Goal: Information Seeking & Learning: Learn about a topic

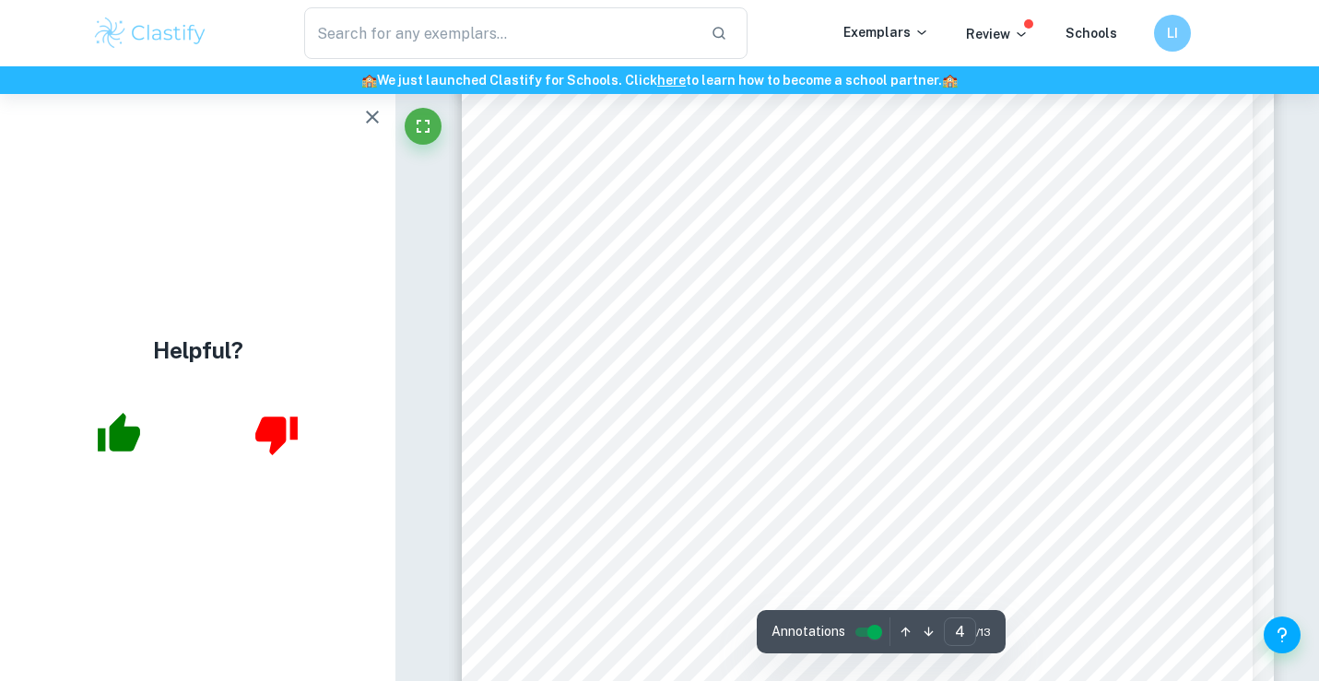
scroll to position [4987, 0]
click at [374, 118] on icon "button" at bounding box center [372, 117] width 13 height 13
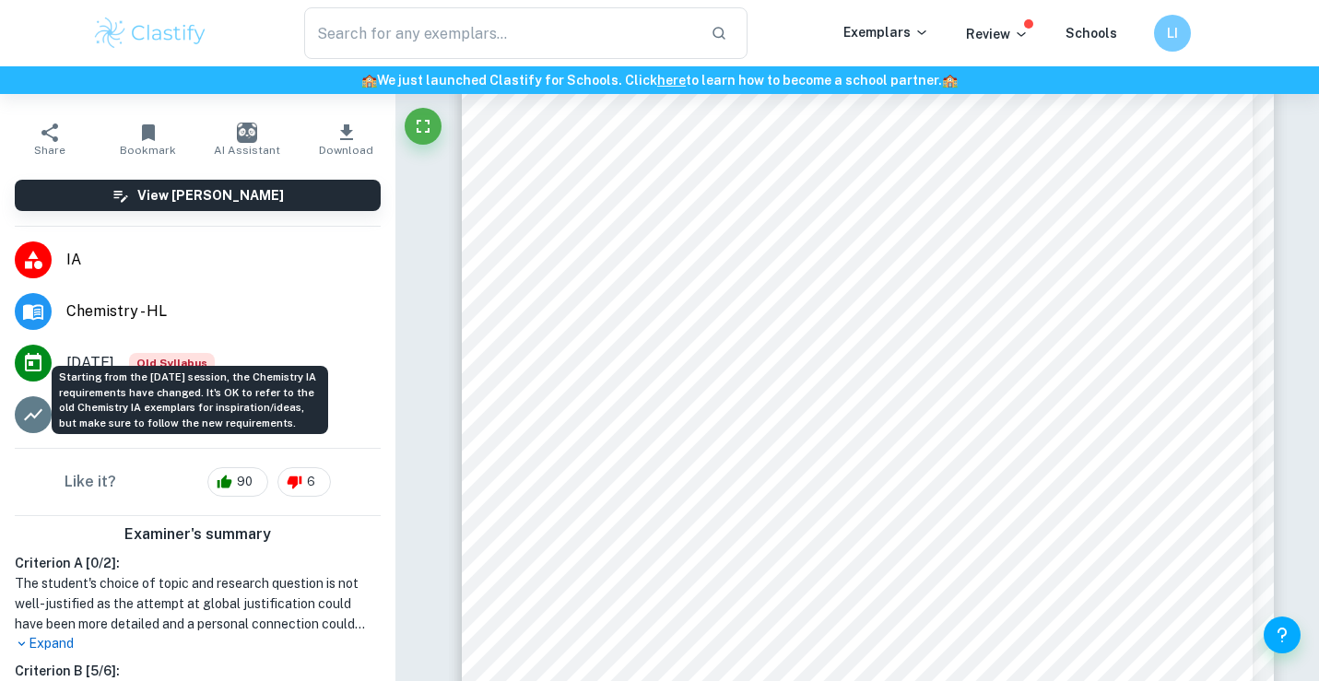
scroll to position [149, 0]
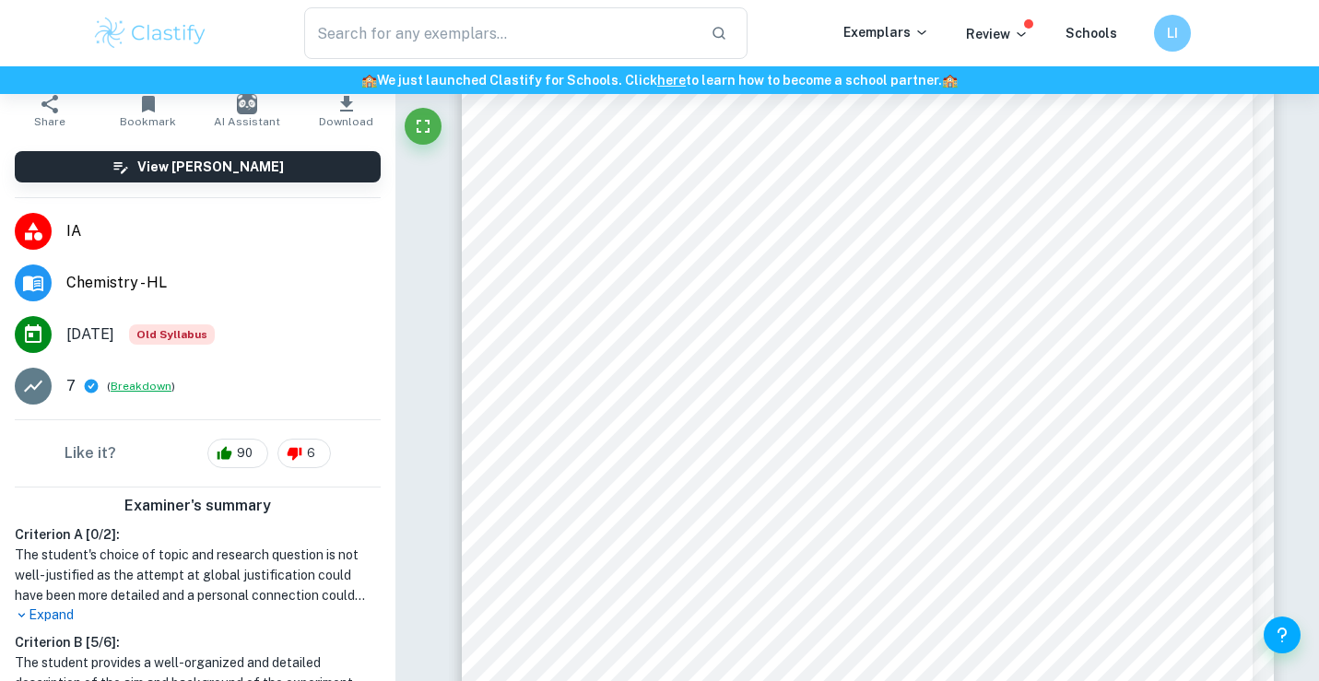
click at [138, 391] on button "Breakdown" at bounding box center [141, 386] width 61 height 17
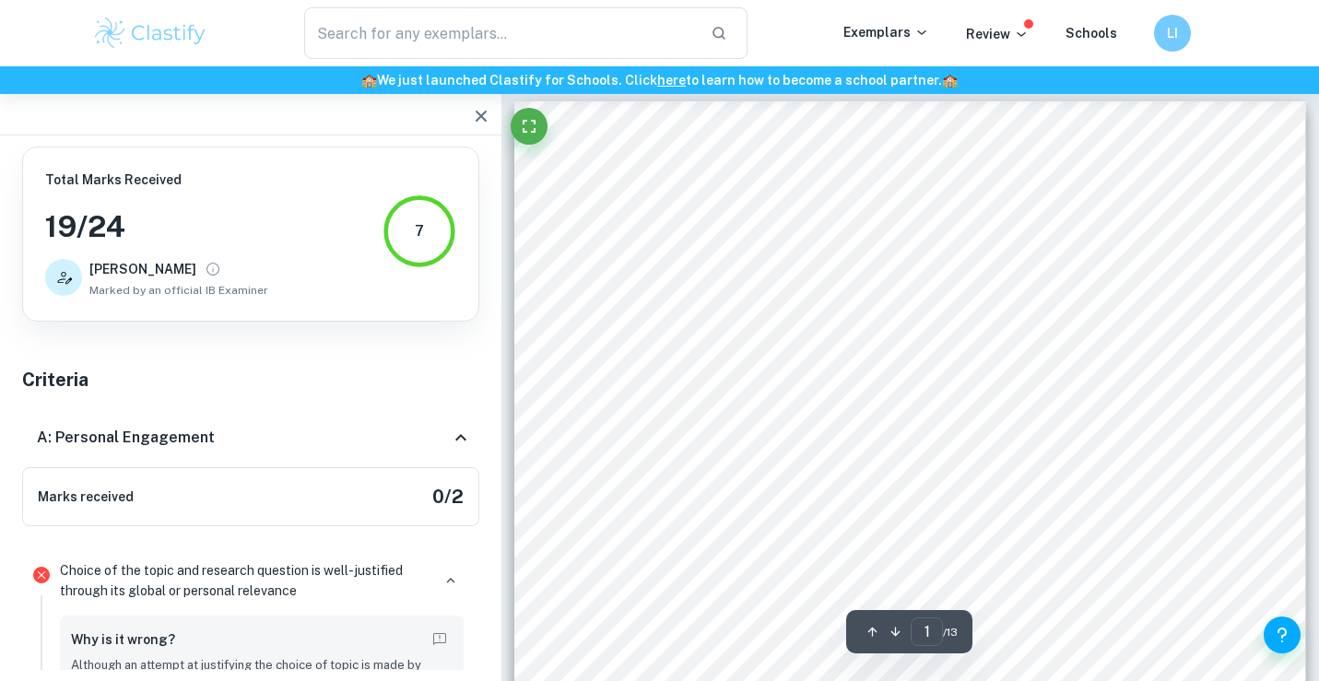
scroll to position [0, 0]
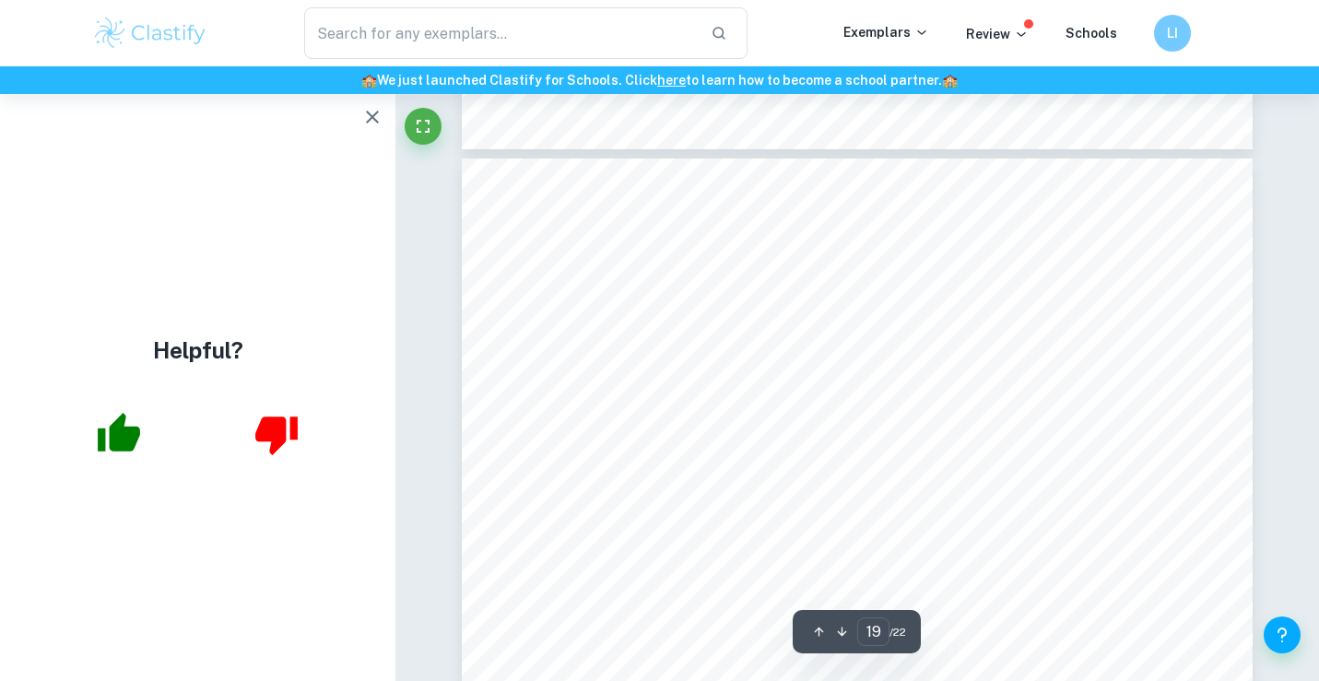
scroll to position [18694, 0]
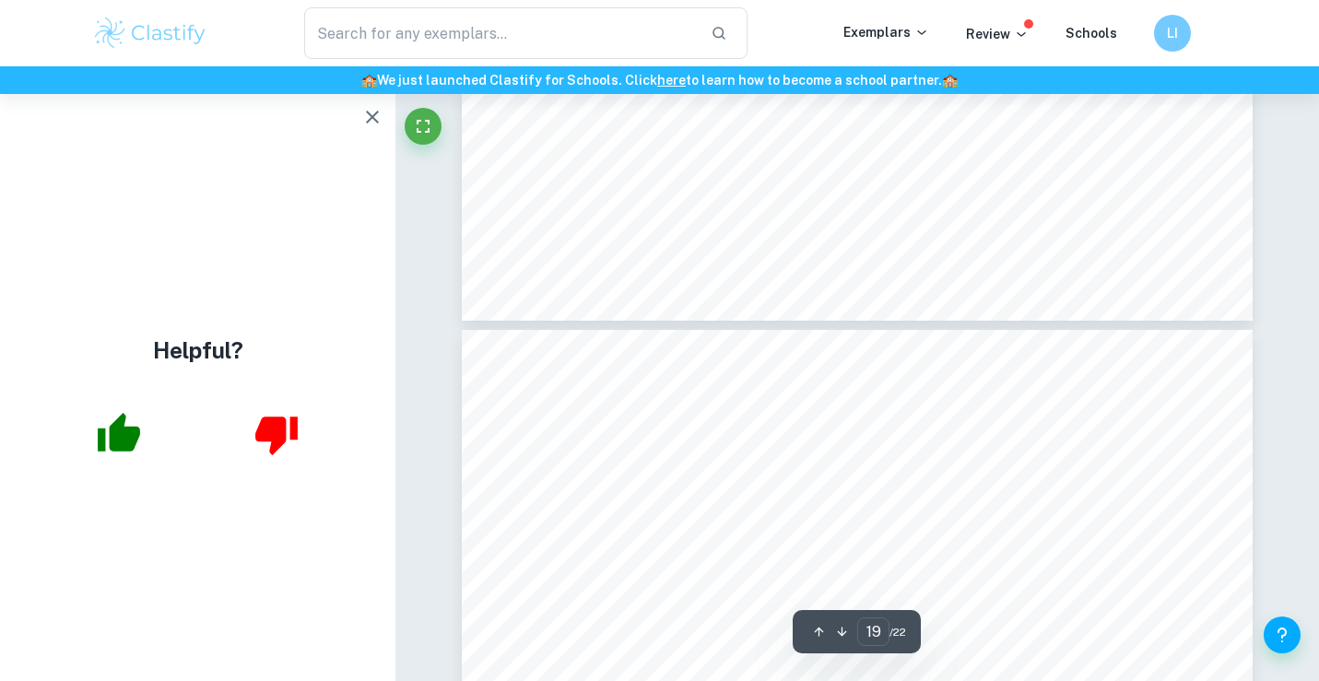
type input "20"
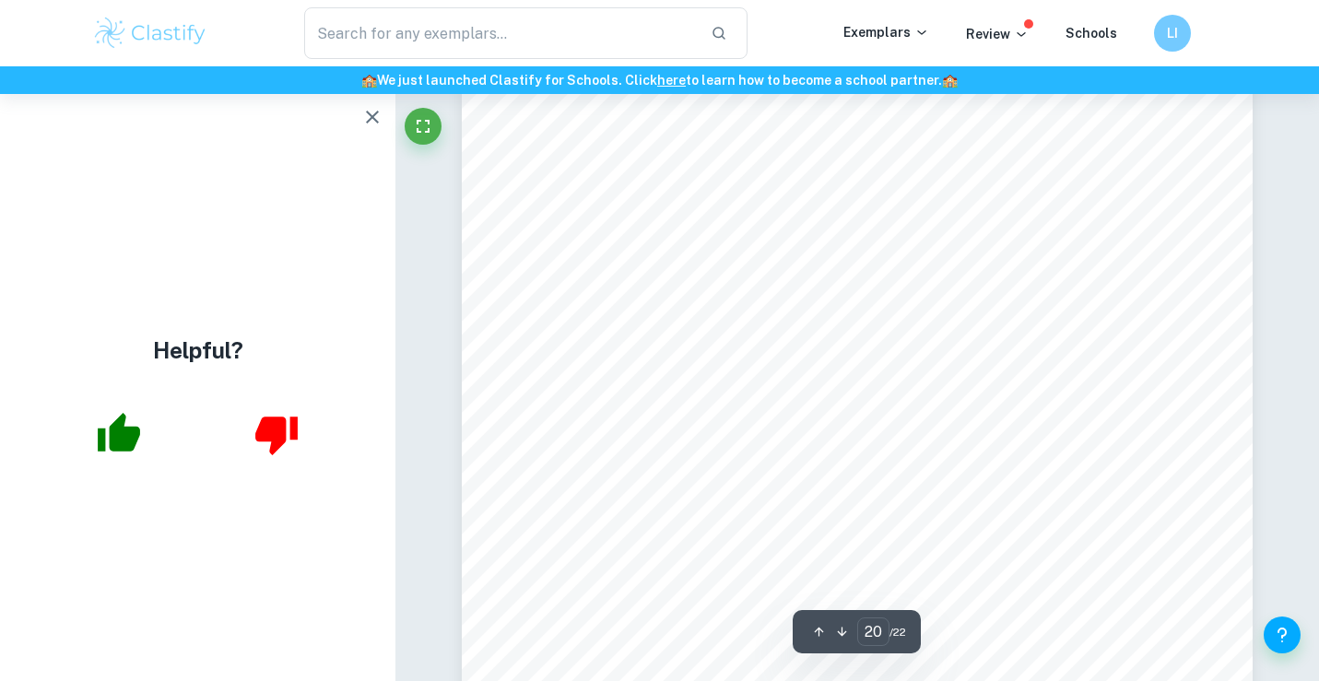
scroll to position [19990, 0]
drag, startPoint x: 695, startPoint y: 521, endPoint x: 688, endPoint y: 571, distance: 51.1
click at [689, 575] on div "The absolute % uncertainties for each temperature were added to get the absolut…" at bounding box center [858, 389] width 792 height 1024
